Goal: Book appointment/travel/reservation

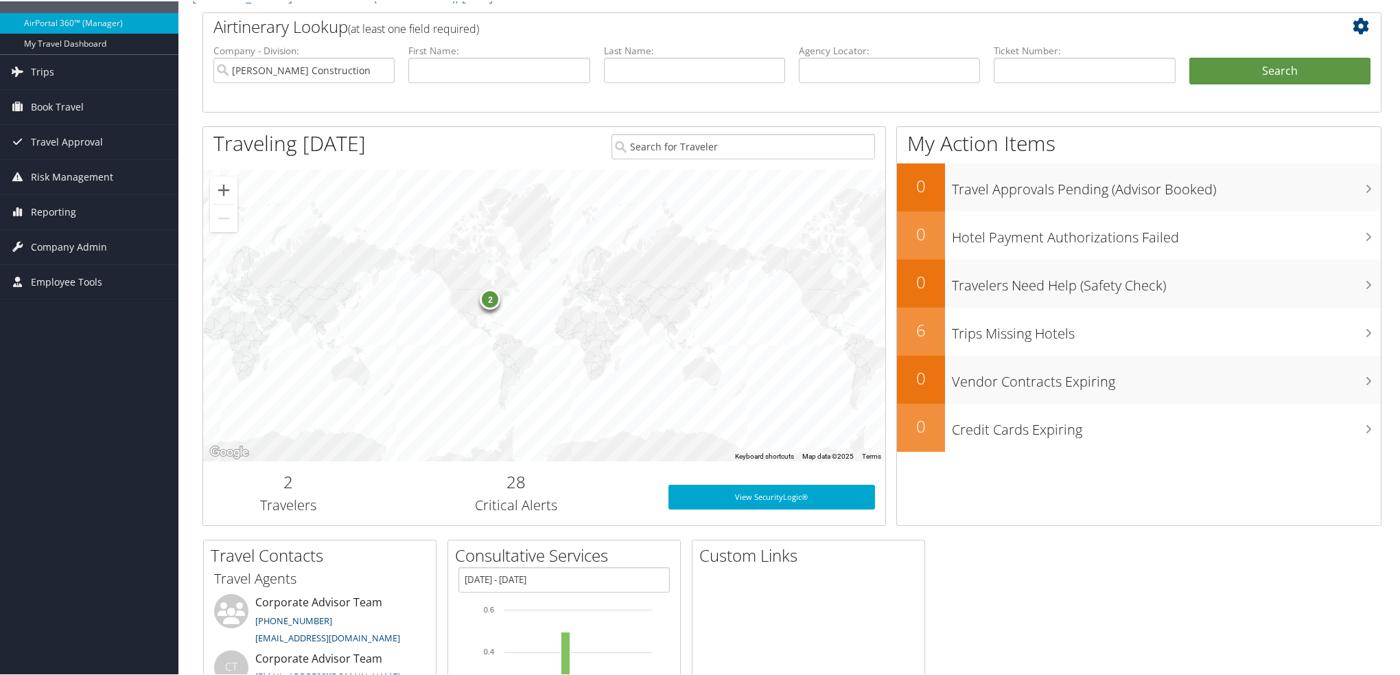
scroll to position [26, 0]
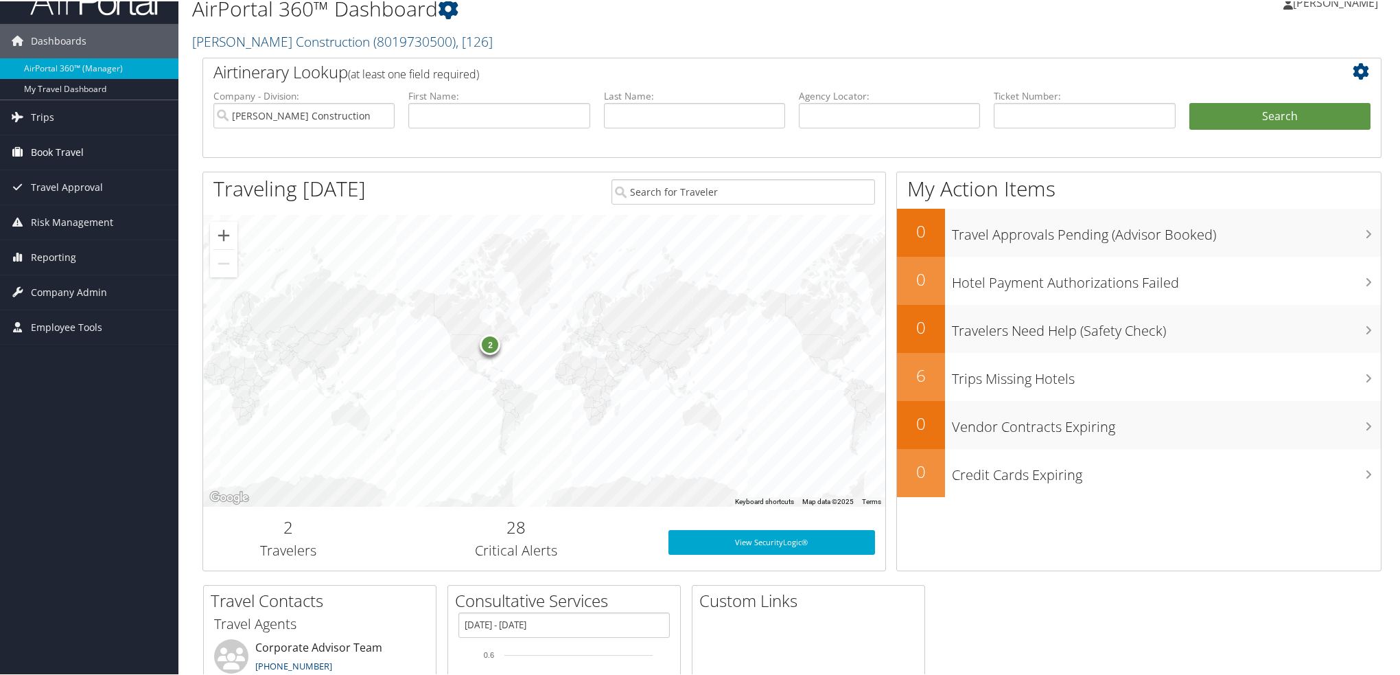
click at [78, 152] on span "Book Travel" at bounding box center [57, 151] width 53 height 34
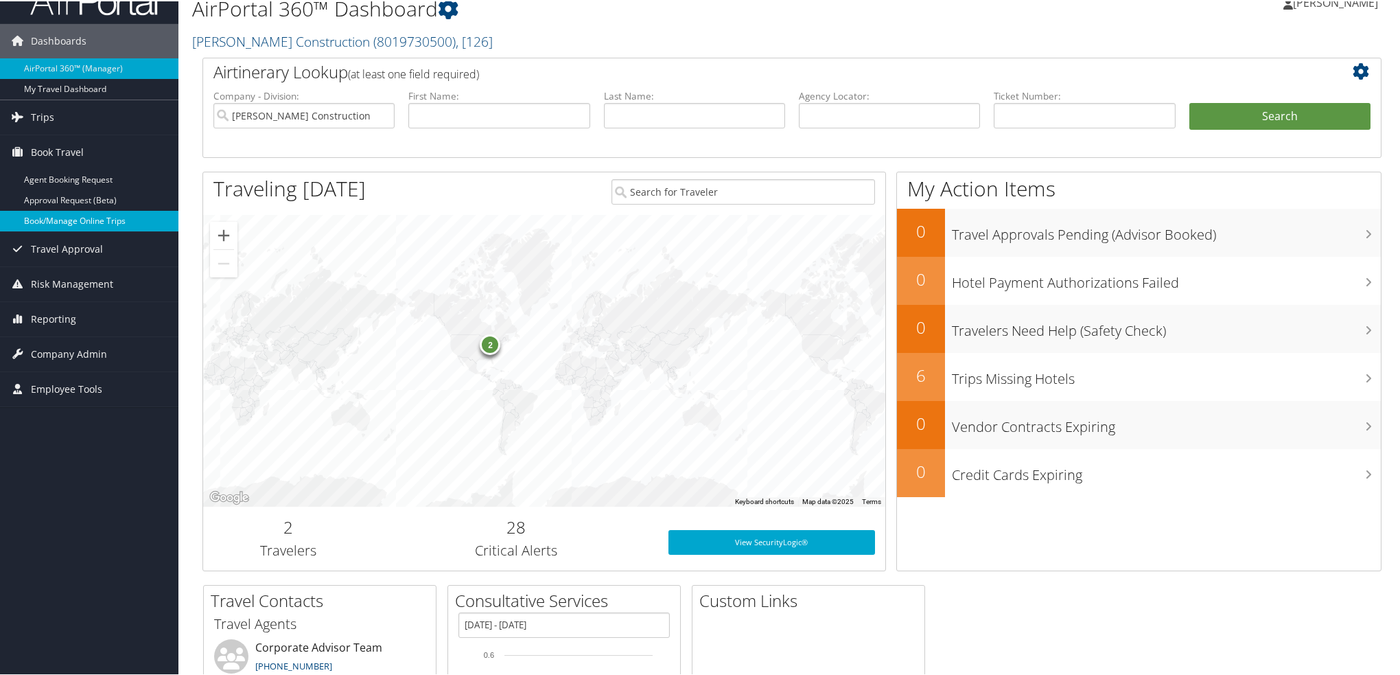
click at [78, 219] on link "Book/Manage Online Trips" at bounding box center [89, 219] width 178 height 21
